Goal: Use online tool/utility: Utilize a website feature to perform a specific function

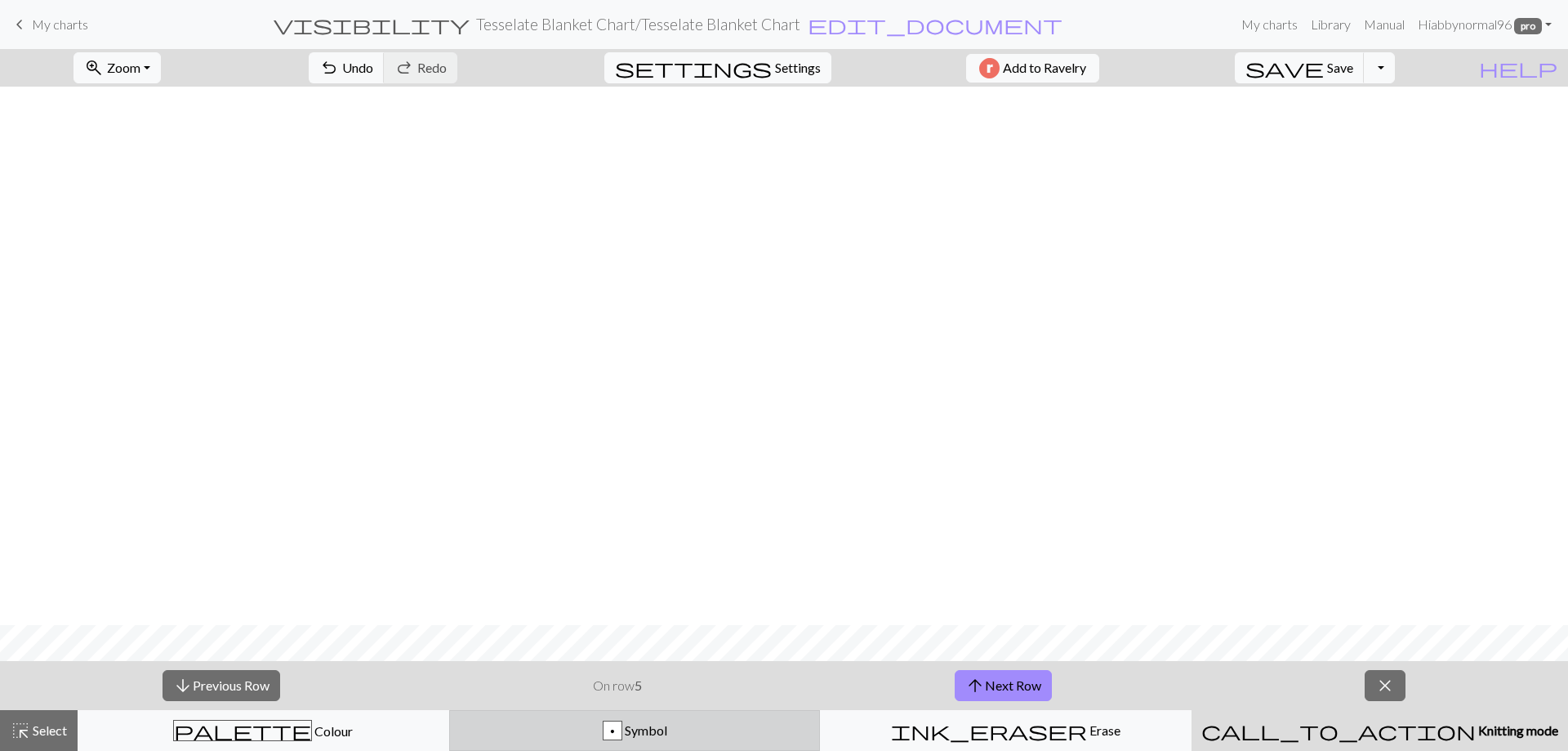
scroll to position [538, 0]
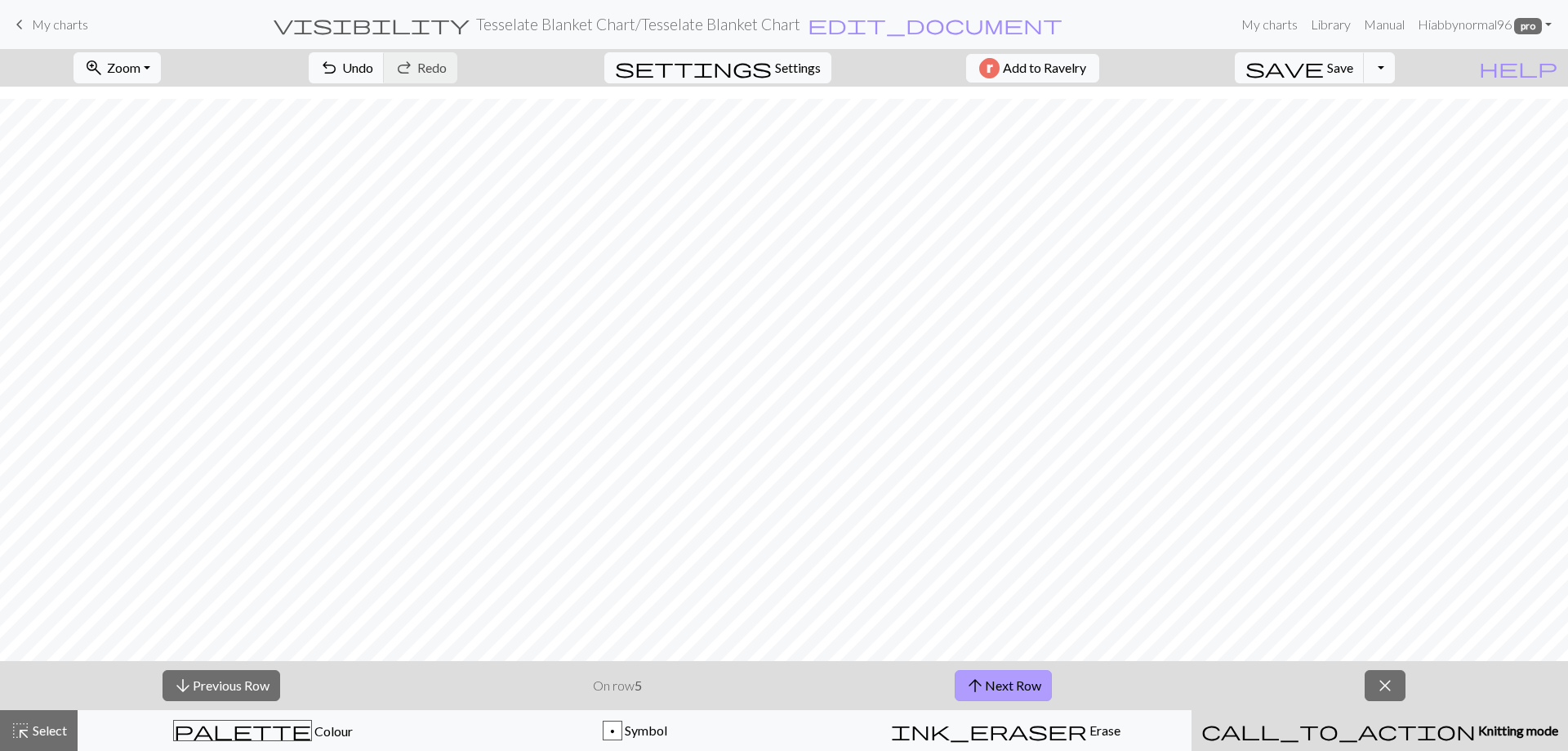
click at [1021, 681] on button "arrow_upward Next Row" at bounding box center [1003, 685] width 97 height 31
click at [994, 687] on button "arrow_upward Next Row" at bounding box center [1003, 685] width 97 height 31
click at [1025, 687] on button "arrow_upward Next Row" at bounding box center [1003, 685] width 97 height 31
click at [1353, 63] on span "Save" at bounding box center [1340, 67] width 26 height 16
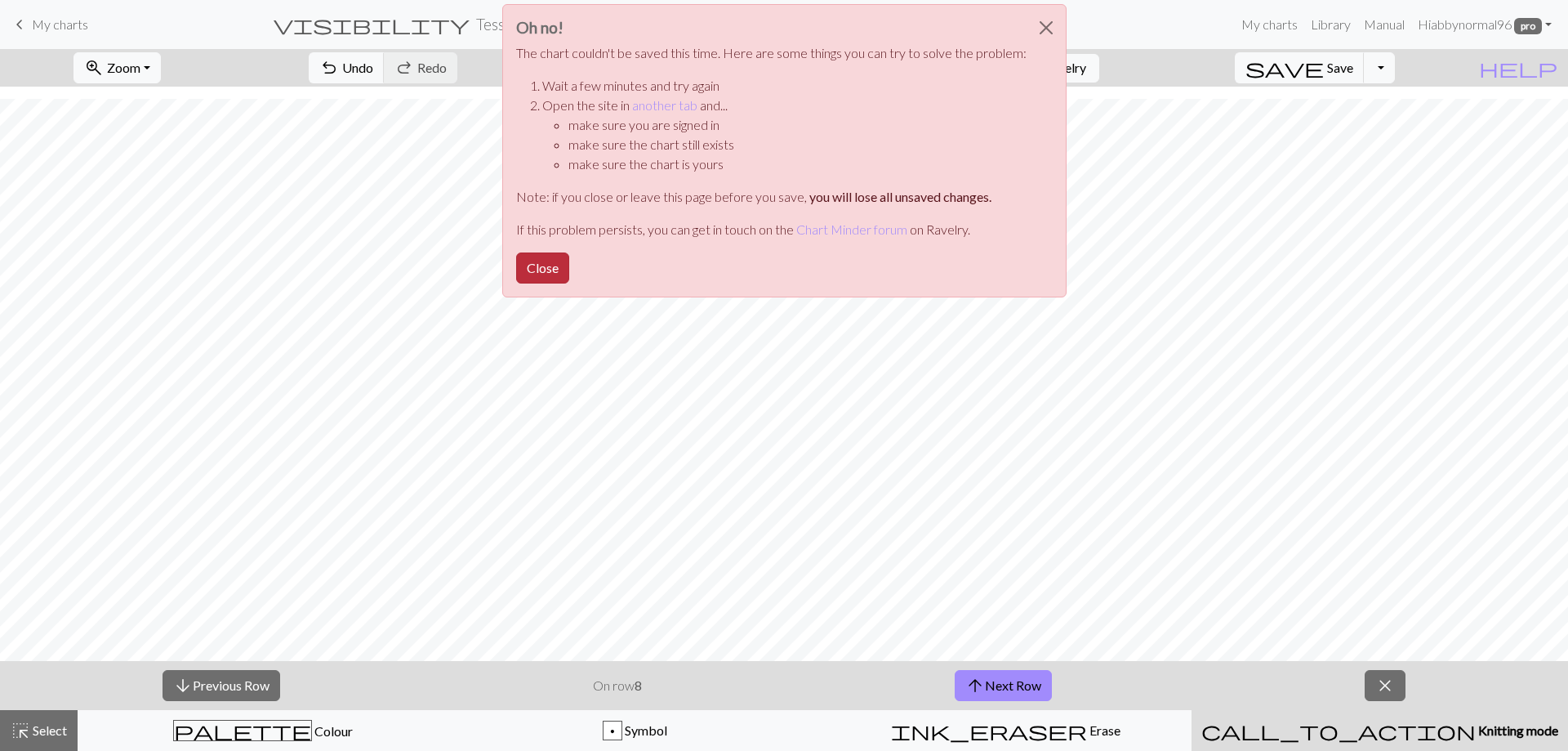
click at [550, 270] on button "Close" at bounding box center [543, 267] width 53 height 31
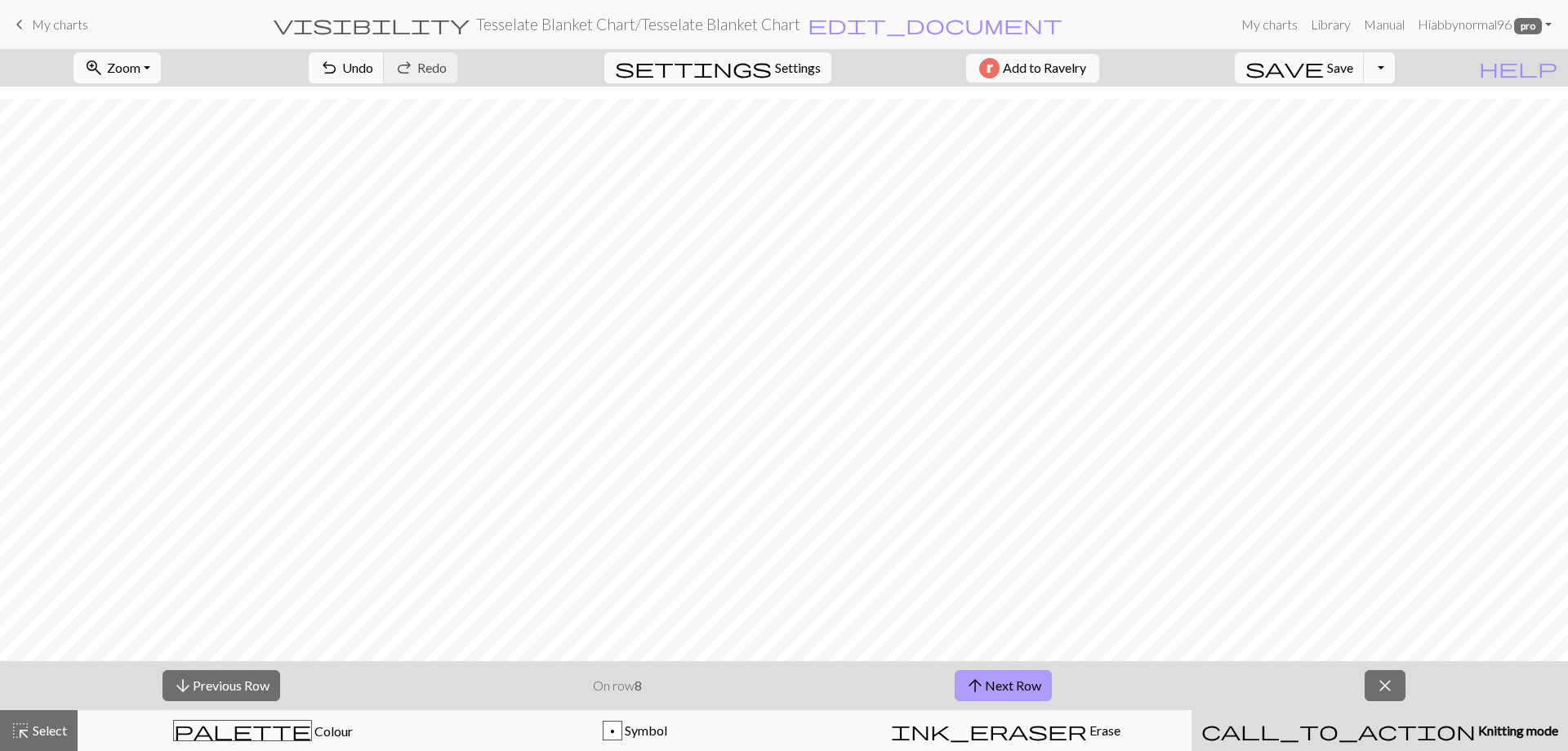
click at [1004, 687] on button "arrow_upward Next Row" at bounding box center [1003, 685] width 97 height 31
click at [1351, 80] on button "save Save Save" at bounding box center [1299, 67] width 130 height 31
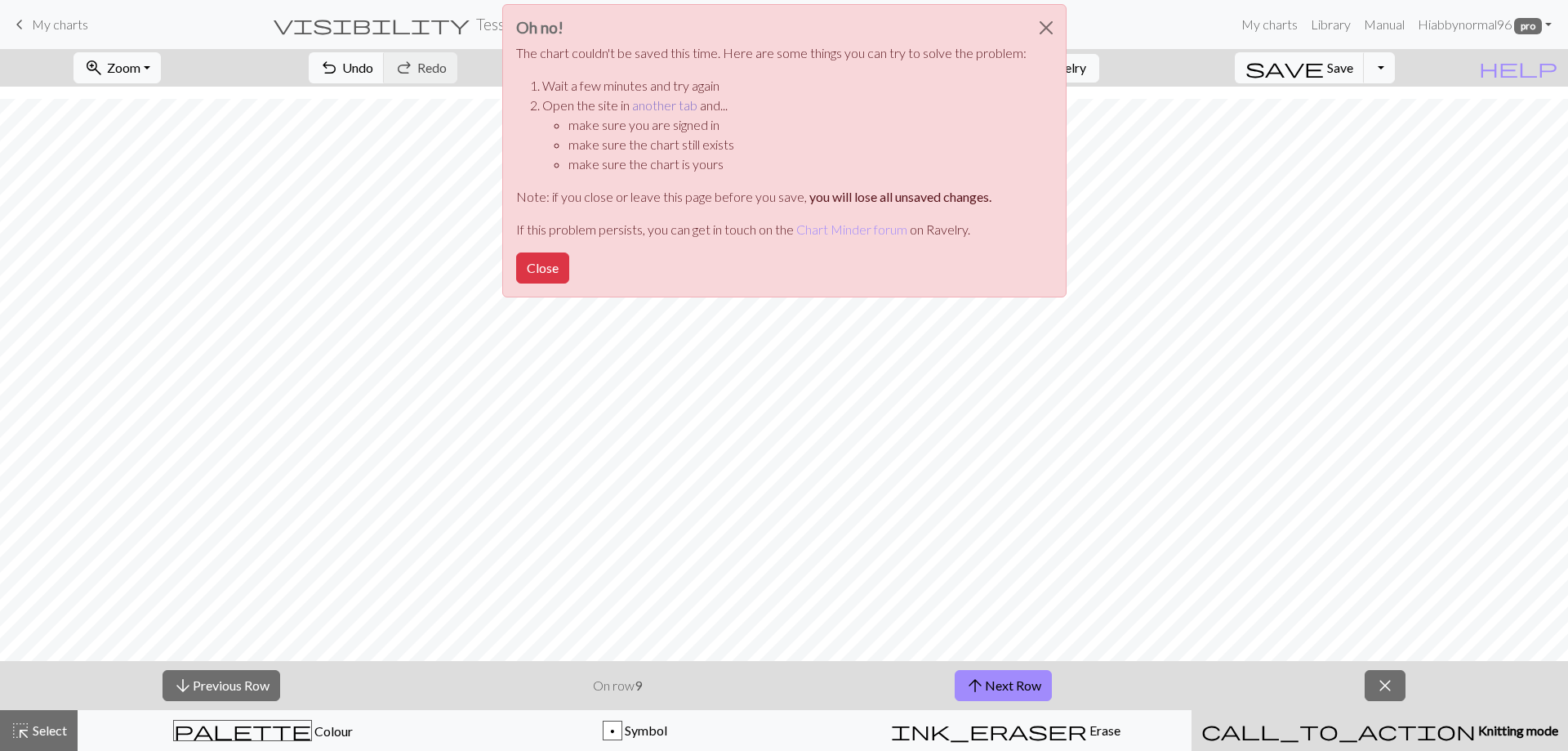
click at [659, 105] on link "another tab" at bounding box center [665, 105] width 65 height 16
click at [545, 272] on button "Close" at bounding box center [543, 267] width 53 height 31
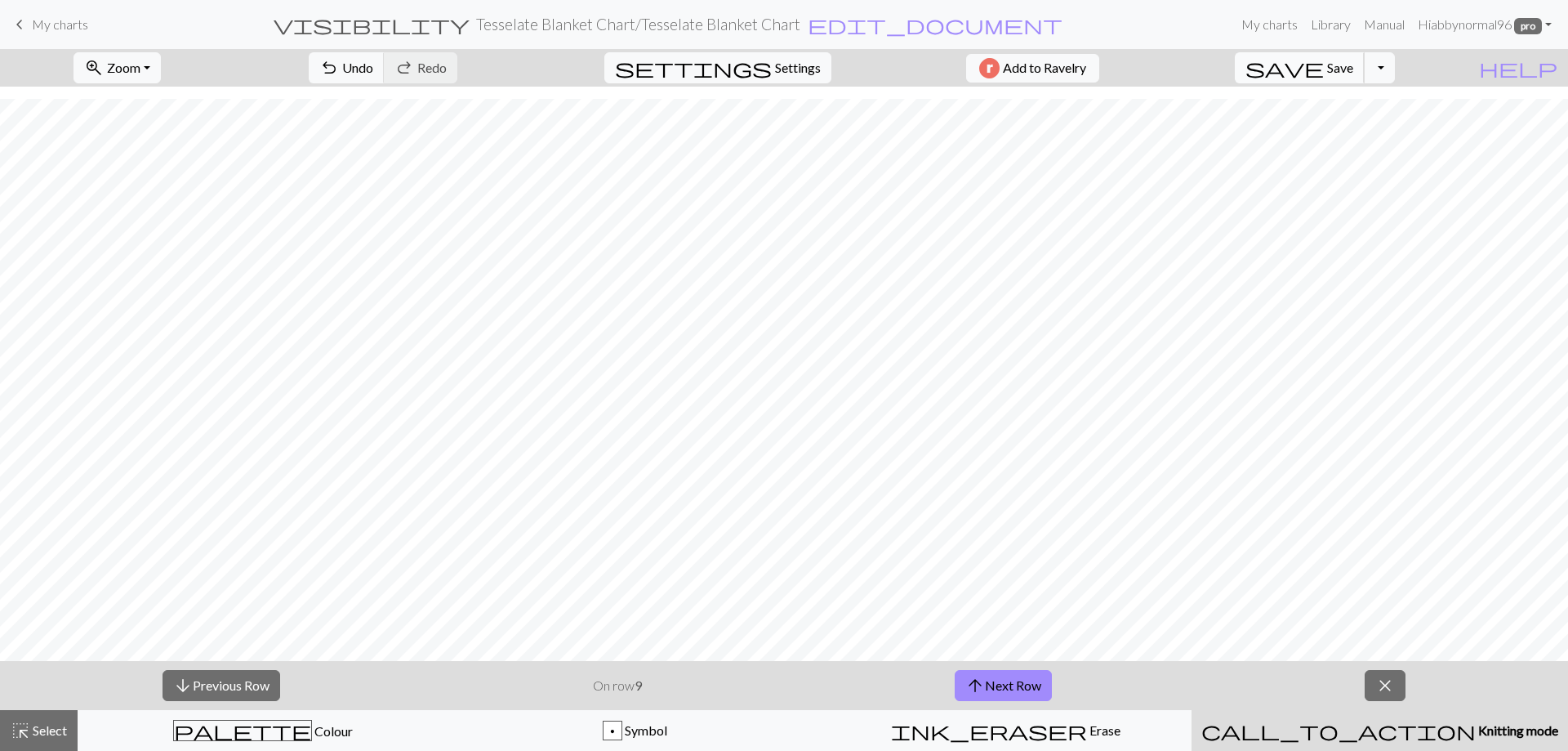
click at [1347, 81] on button "save Save Save" at bounding box center [1299, 67] width 130 height 31
click at [1353, 68] on span "Save" at bounding box center [1340, 67] width 26 height 16
click at [62, 20] on div "Chart saved" at bounding box center [784, 32] width 1568 height 64
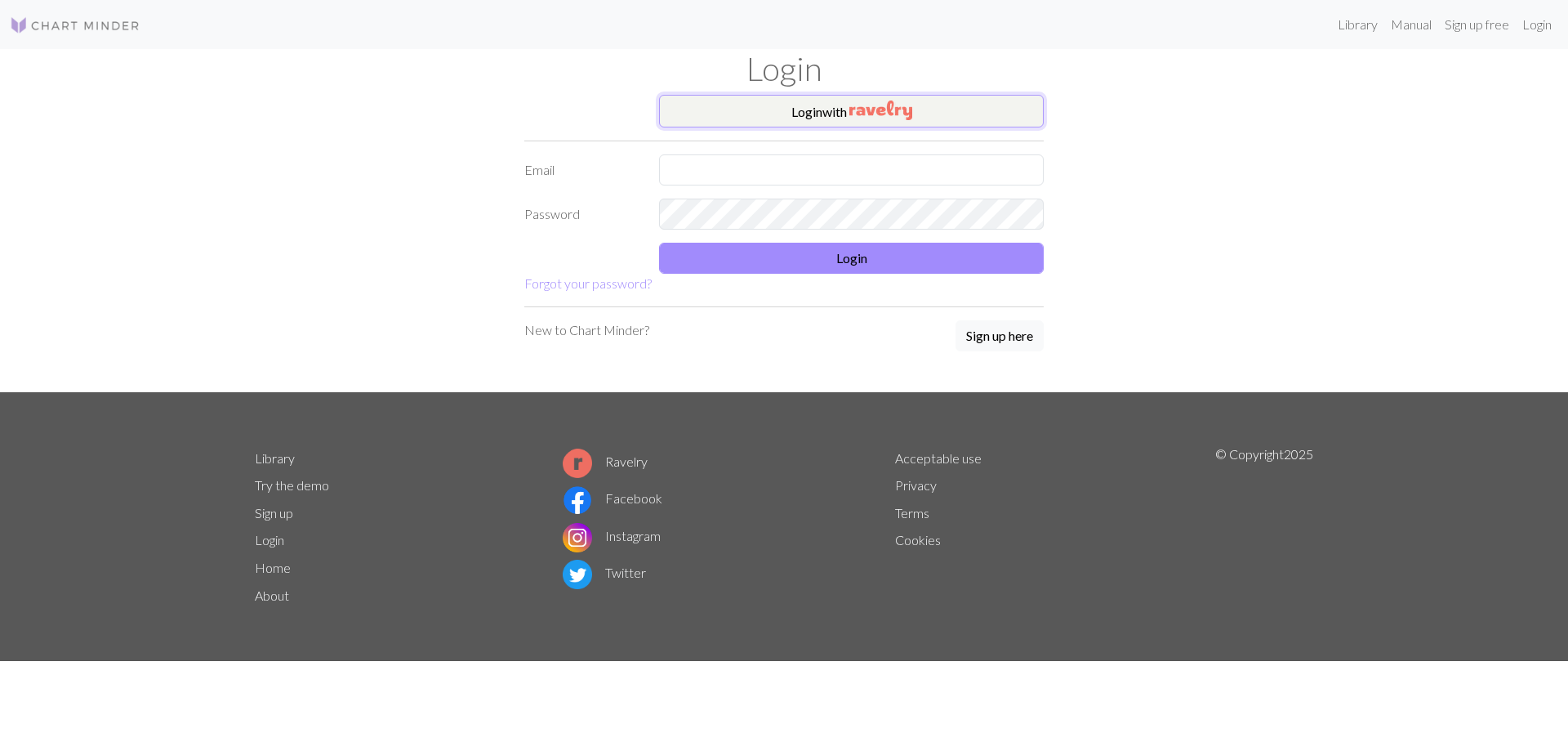
click at [813, 110] on button "Login with" at bounding box center [852, 110] width 385 height 33
